Goal: Information Seeking & Learning: Learn about a topic

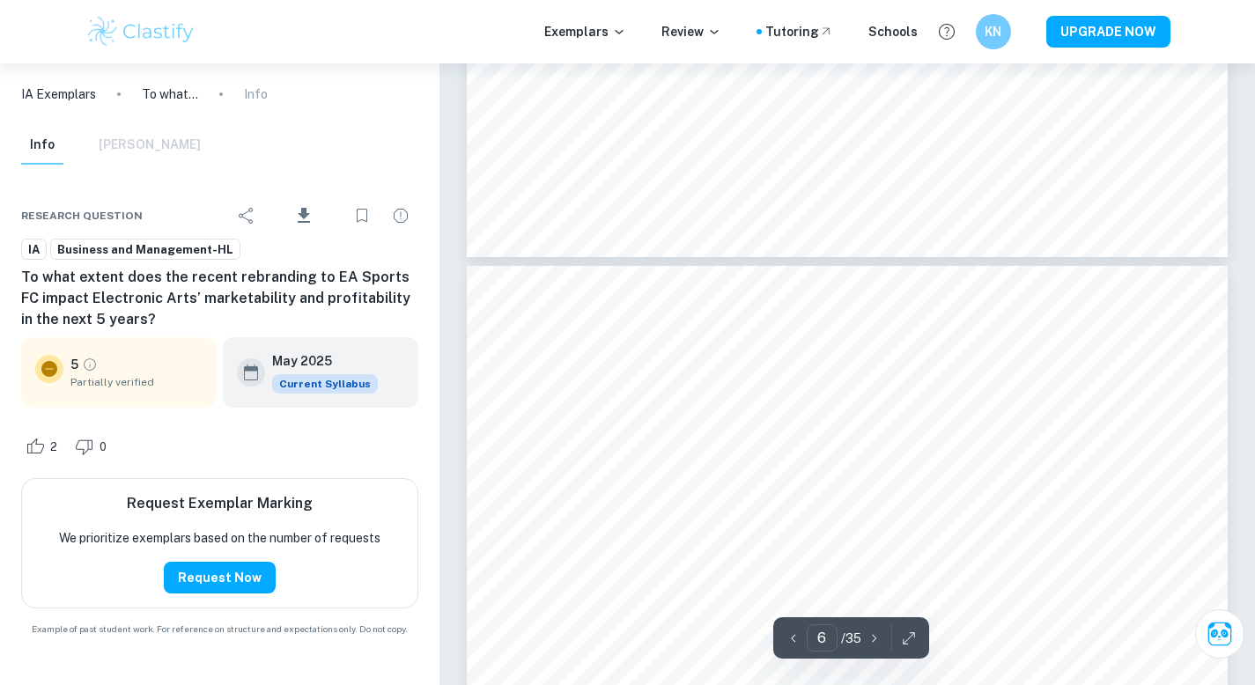
scroll to position [5008, 0]
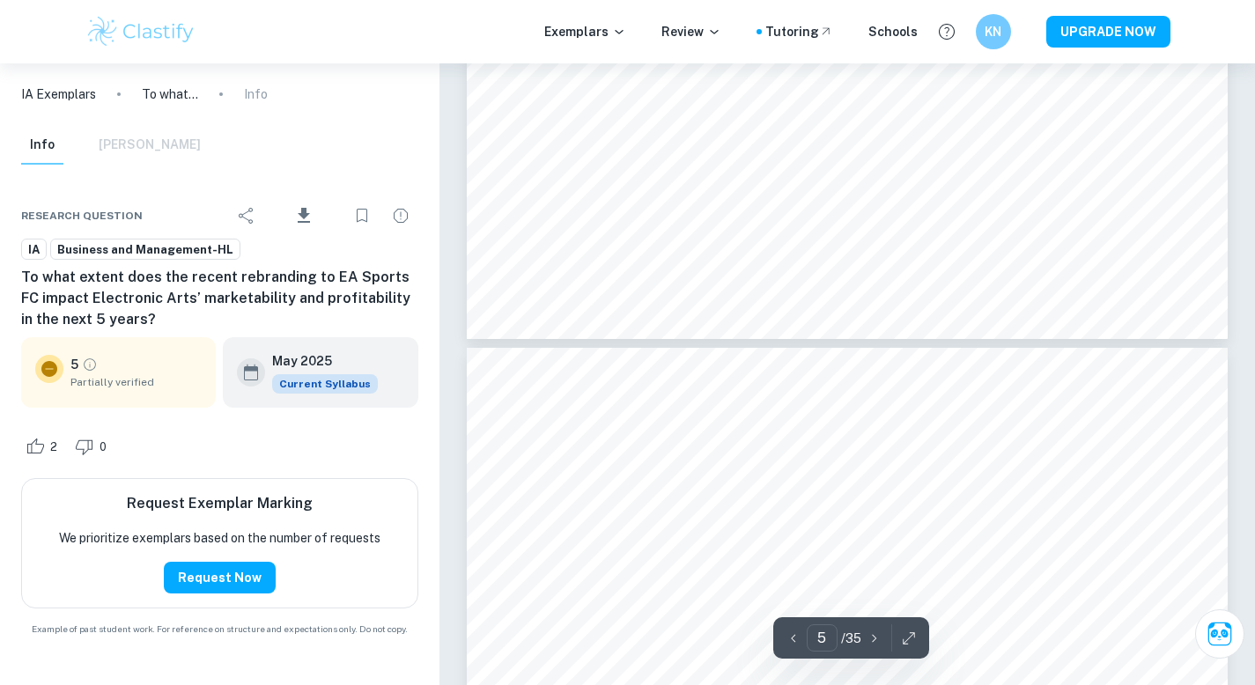
type input "6"
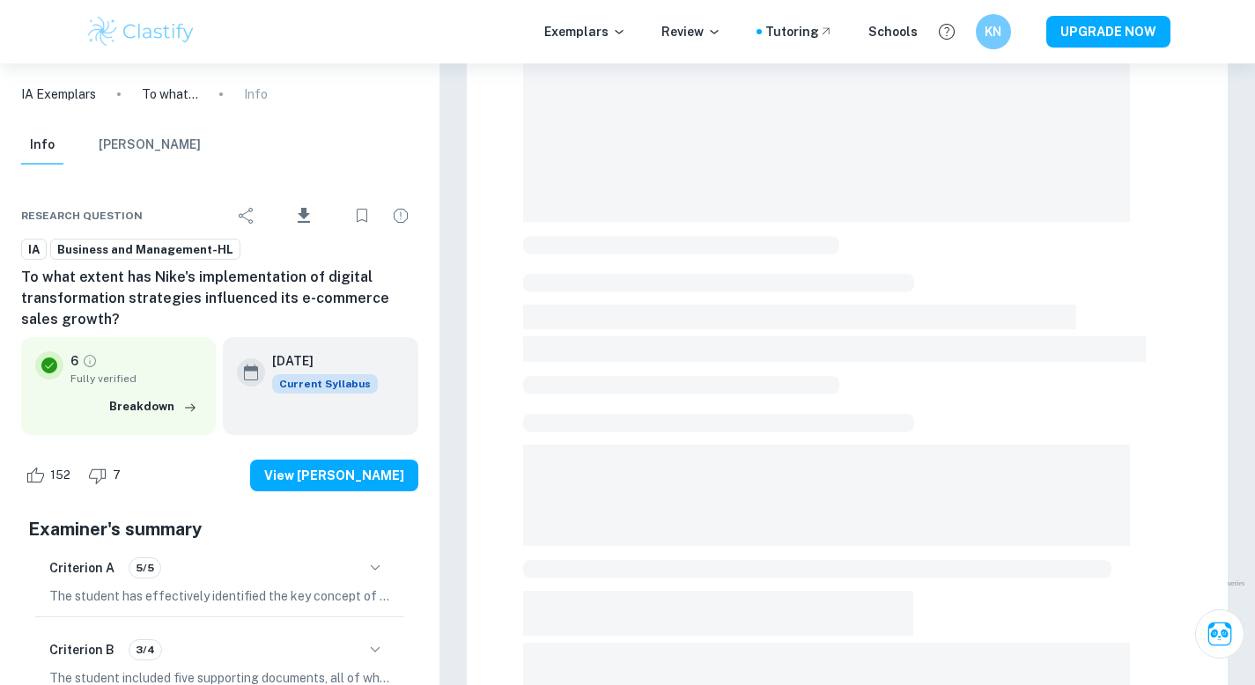
scroll to position [342, 0]
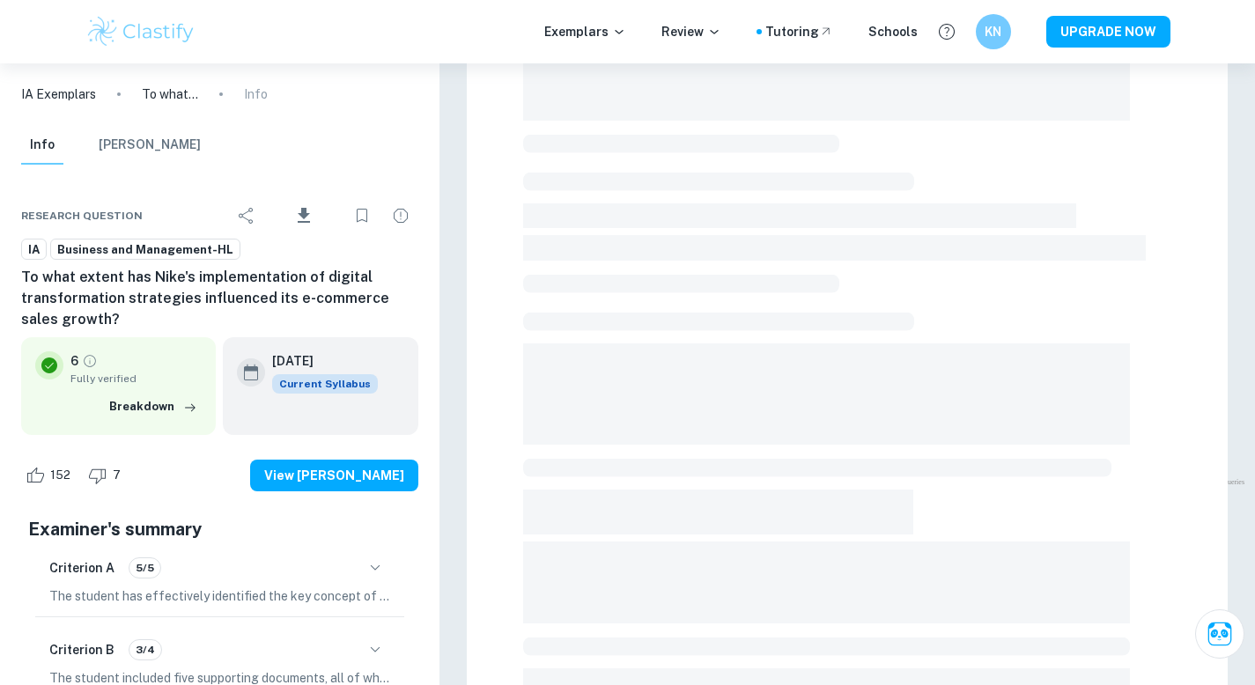
click at [370, 569] on icon "button" at bounding box center [375, 567] width 21 height 21
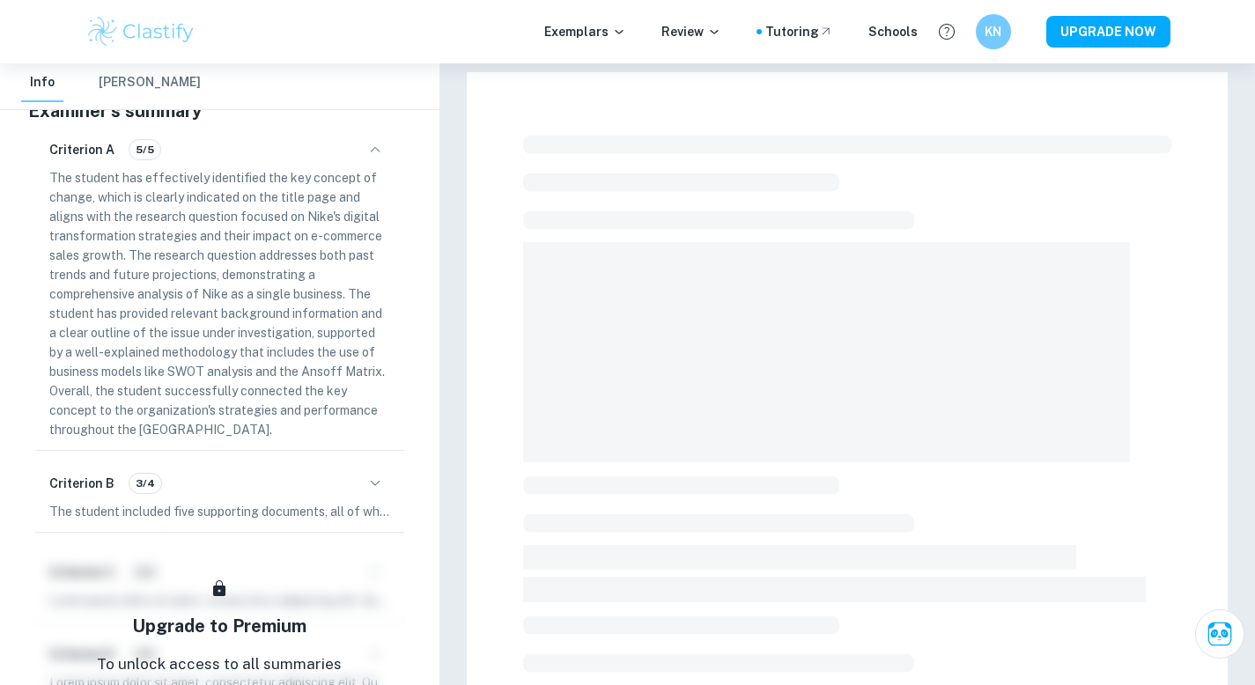
scroll to position [5, 0]
click at [349, 303] on p "The student has effectively identified the key concept of change, which is clea…" at bounding box center [219, 303] width 341 height 271
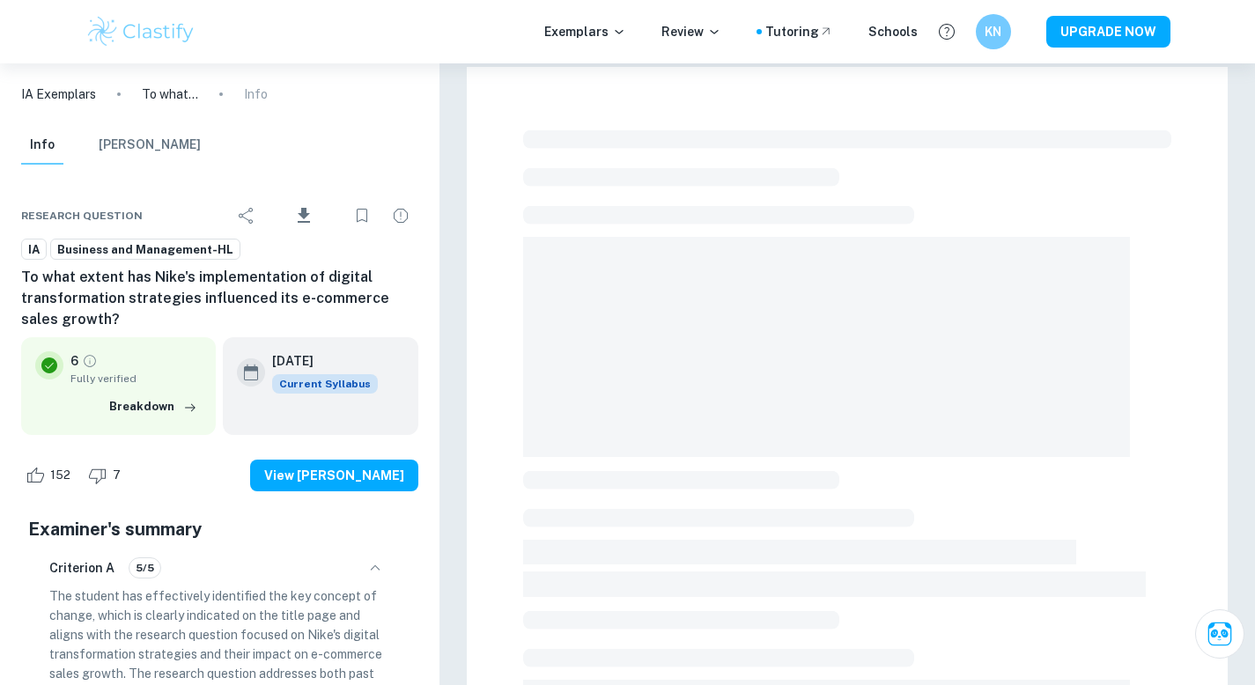
scroll to position [0, 0]
click at [295, 217] on icon "Download" at bounding box center [303, 215] width 21 height 21
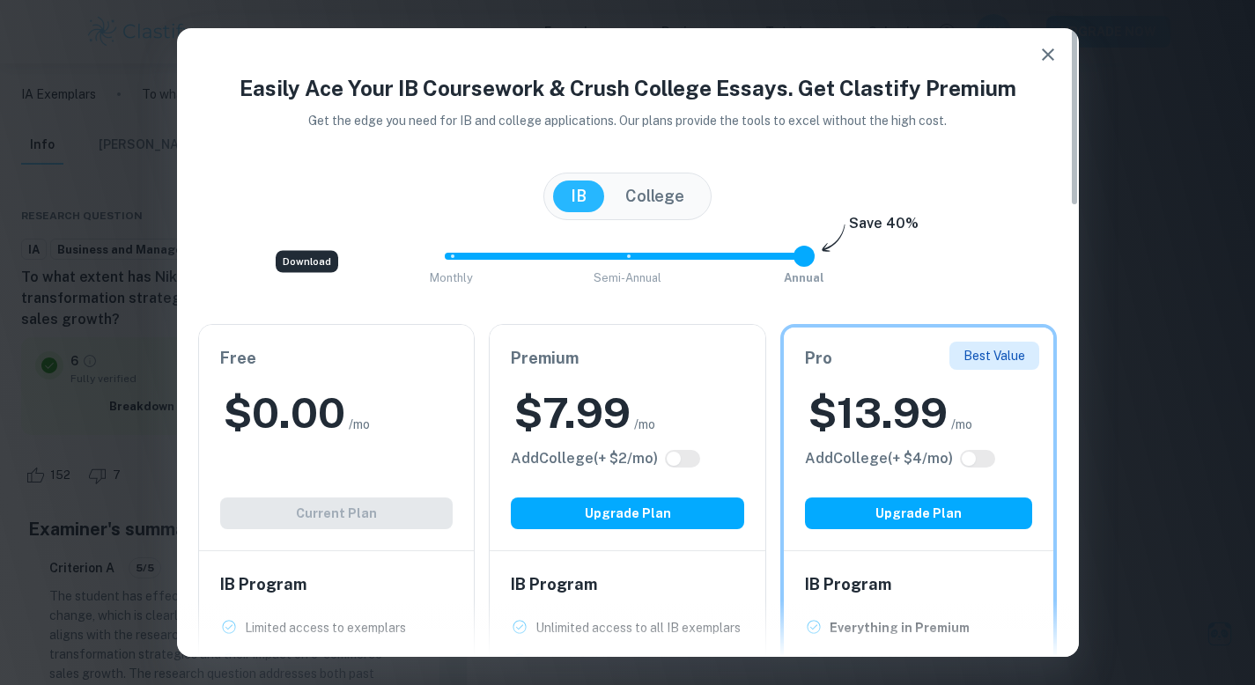
click at [1052, 52] on icon "button" at bounding box center [1047, 54] width 21 height 21
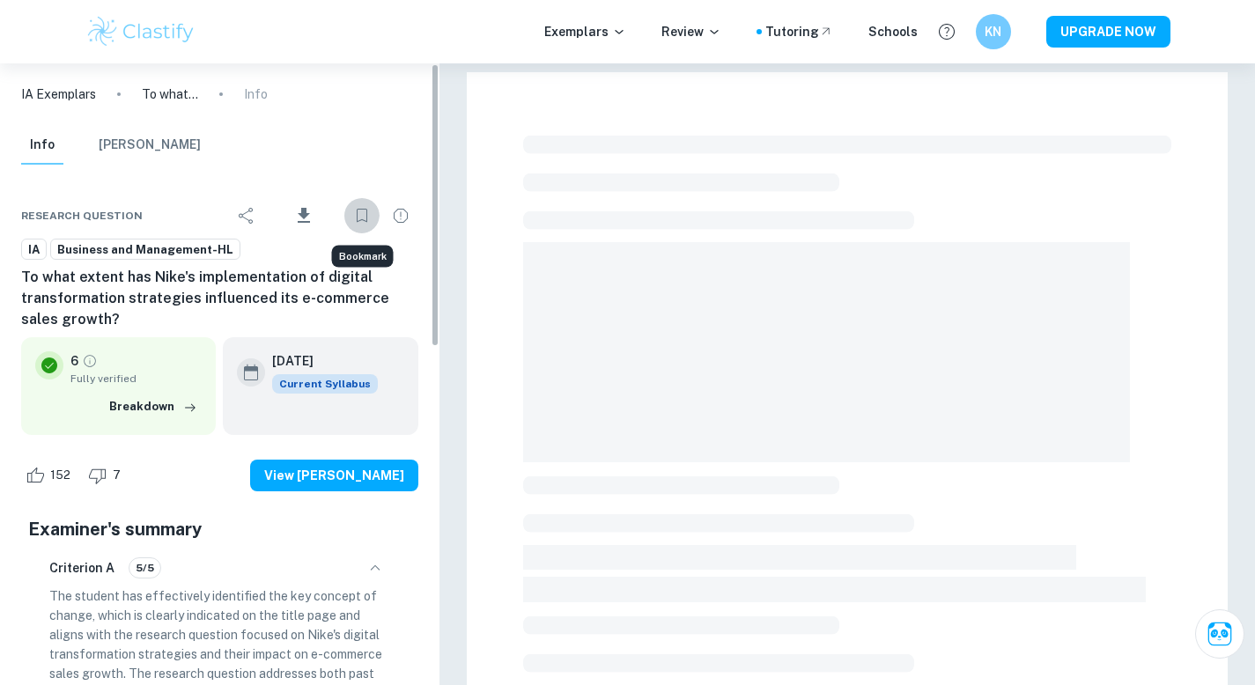
click at [344, 215] on button "Bookmark" at bounding box center [361, 215] width 35 height 35
click at [56, 148] on button "Info" at bounding box center [42, 145] width 42 height 39
click at [156, 145] on button "[PERSON_NAME]" at bounding box center [150, 145] width 102 height 39
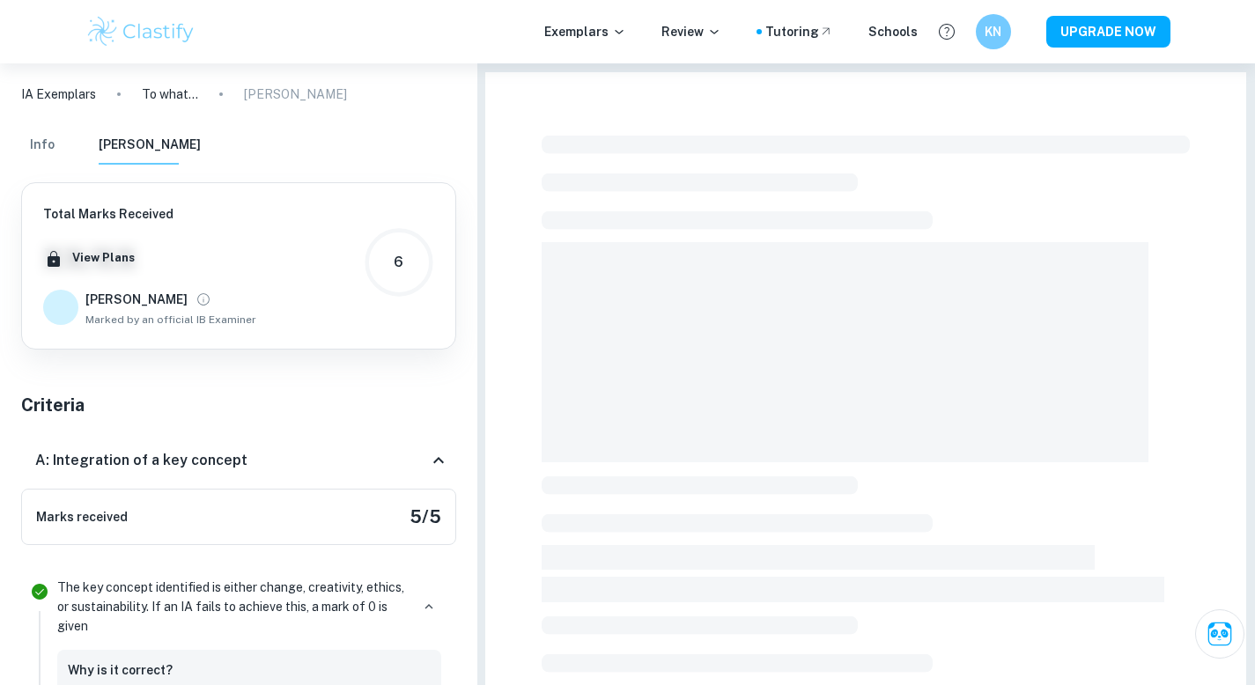
click at [21, 152] on button "Info" at bounding box center [42, 145] width 42 height 39
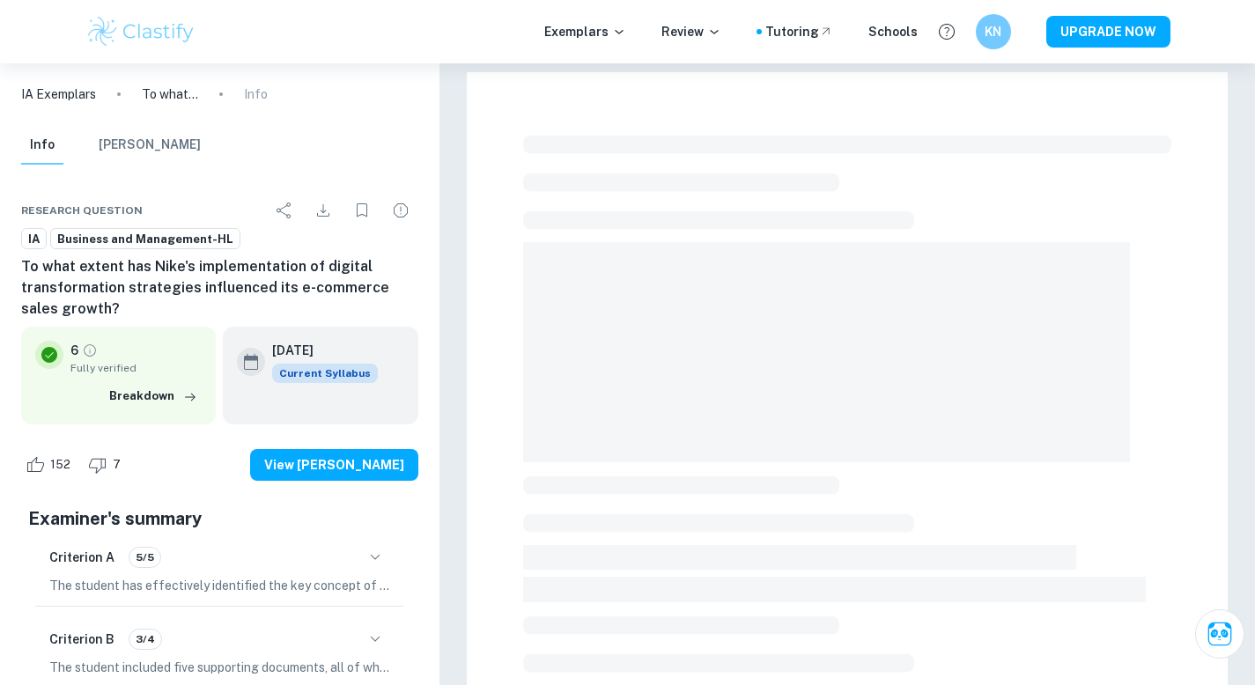
click at [578, 42] on div "Exemplars Review Tutoring Schools KN UPGRADE NOW" at bounding box center [627, 31] width 1127 height 35
click at [584, 31] on p "Exemplars" at bounding box center [585, 31] width 82 height 19
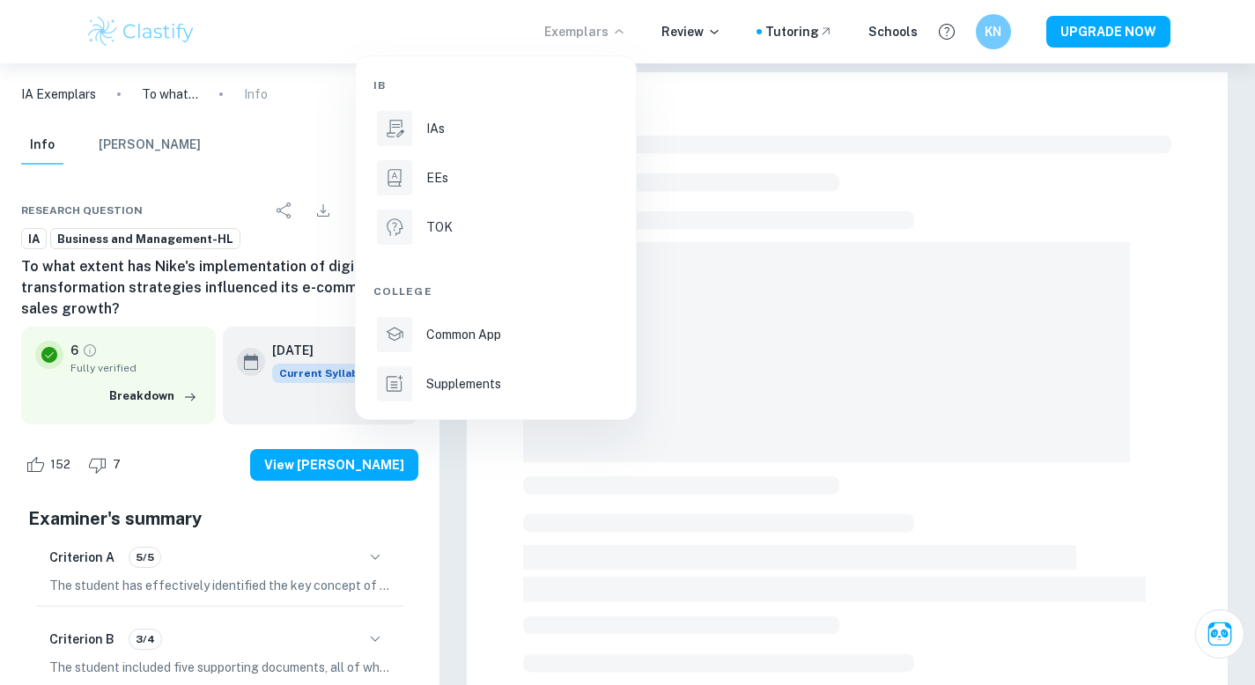
click at [594, 28] on div at bounding box center [627, 342] width 1255 height 685
